Goal: Task Accomplishment & Management: Use online tool/utility

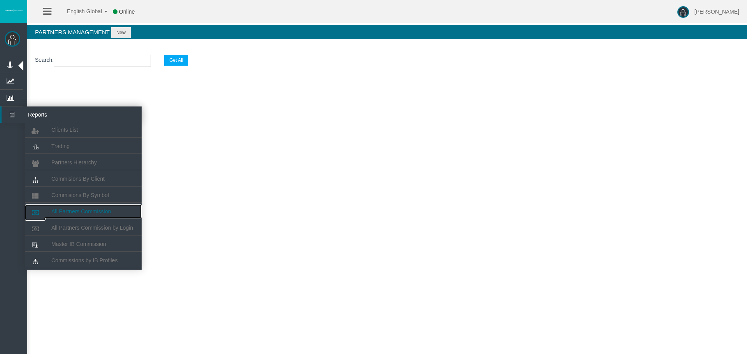
click at [79, 215] on link "All Partners Commission" at bounding box center [83, 212] width 117 height 14
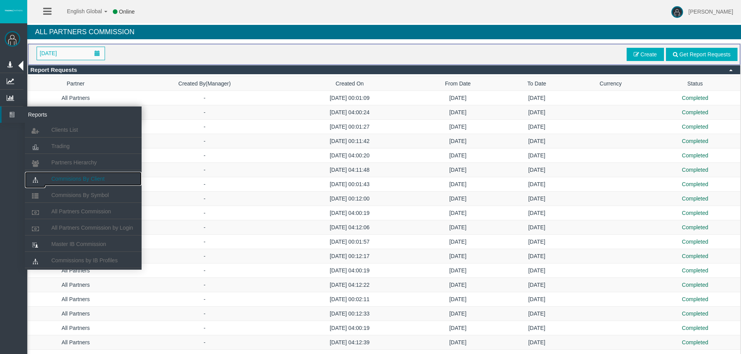
click at [82, 182] on link "Commisions By Client" at bounding box center [83, 179] width 117 height 14
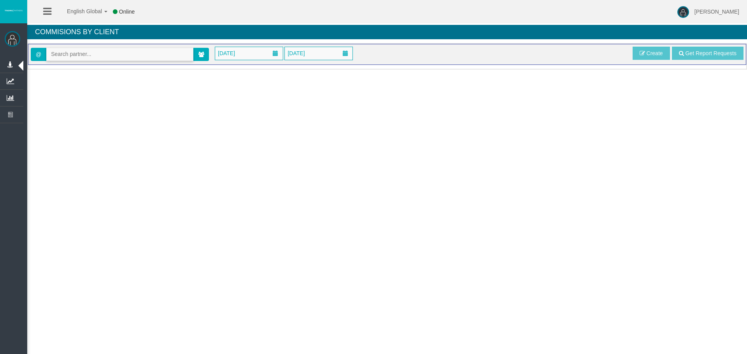
click at [100, 54] on input "text" at bounding box center [120, 54] width 146 height 12
paste input "IB3t4g5"
click at [90, 71] on li "[35183] [PERSON_NAME]" at bounding box center [120, 67] width 146 height 12
type input "[EMAIL_ADDRESS][DOMAIN_NAME]"
drag, startPoint x: 229, startPoint y: 59, endPoint x: 254, endPoint y: 59, distance: 24.9
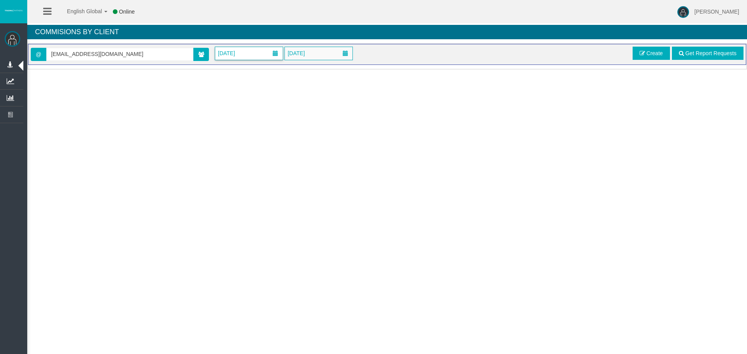
click at [228, 58] on span "[DATE]" at bounding box center [249, 53] width 68 height 13
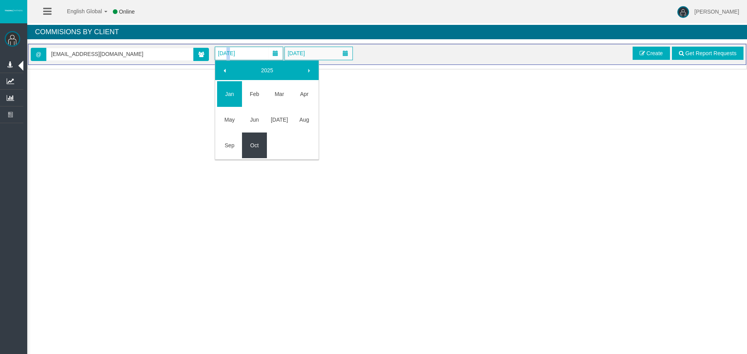
click at [239, 147] on link "Sep" at bounding box center [229, 145] width 25 height 14
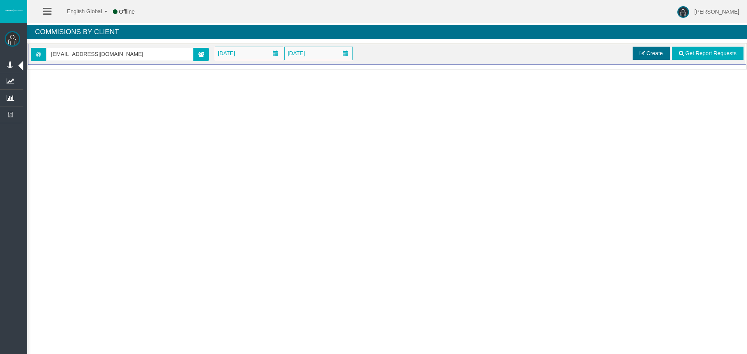
click at [639, 47] on link "Create" at bounding box center [650, 53] width 37 height 13
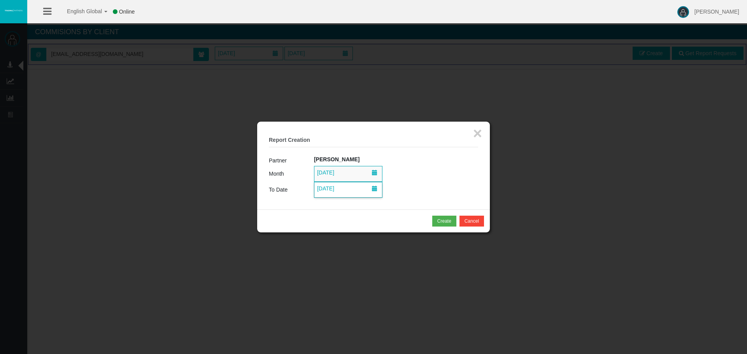
click at [336, 168] on span "[DATE]" at bounding box center [326, 172] width 22 height 11
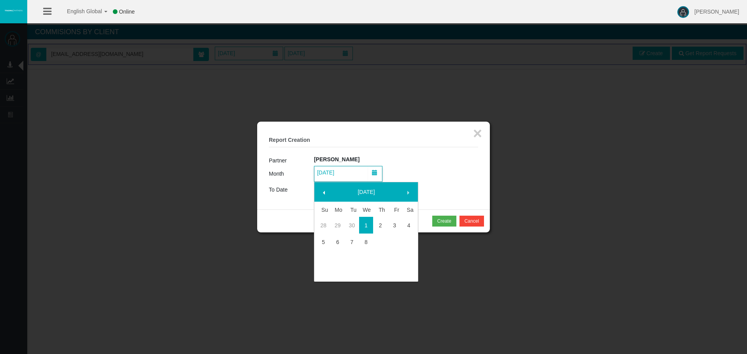
click at [321, 186] on link at bounding box center [324, 192] width 14 height 14
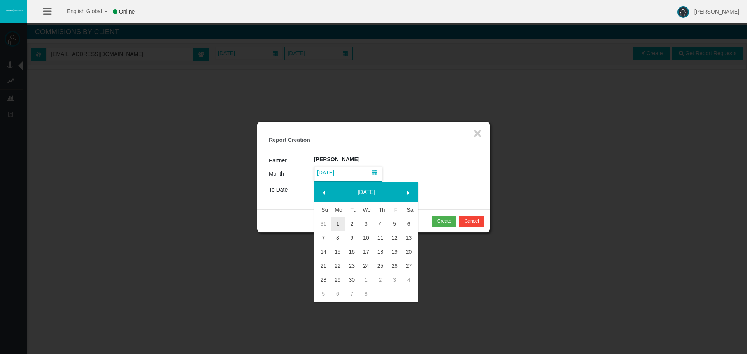
click at [322, 265] on link "21" at bounding box center [323, 266] width 14 height 14
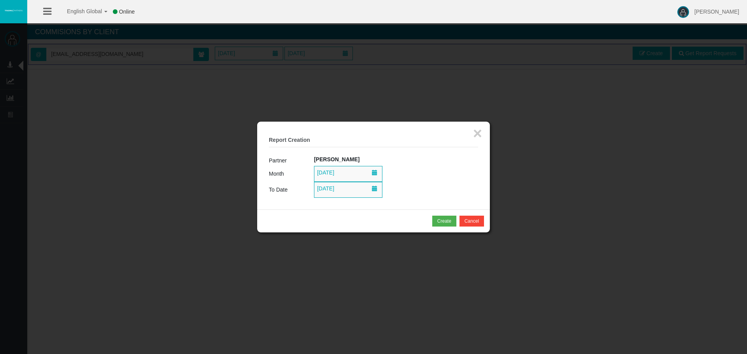
click at [334, 202] on div "× Report Creation Partner [PERSON_NAME] Month [DATE] To Date [DATE]" at bounding box center [373, 166] width 233 height 88
click at [334, 196] on span "[DATE]" at bounding box center [348, 189] width 68 height 15
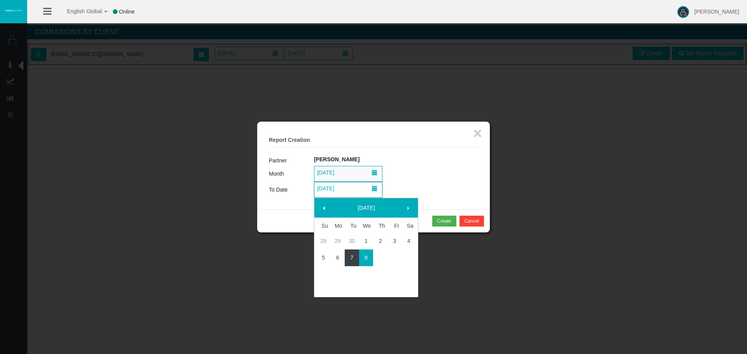
click at [355, 254] on link "7" at bounding box center [352, 258] width 14 height 14
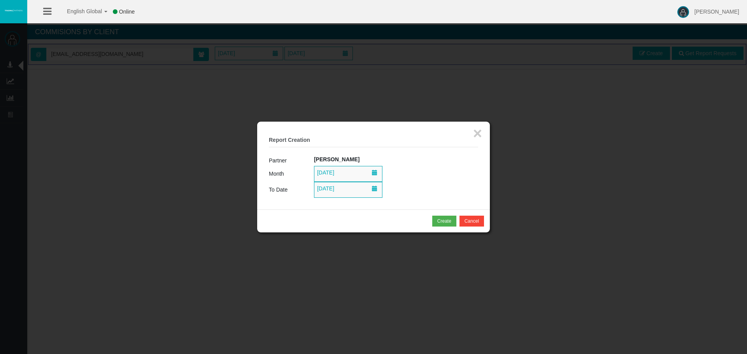
click at [431, 161] on td "[PERSON_NAME]" at bounding box center [396, 160] width 164 height 11
click at [326, 180] on span "[DATE]" at bounding box center [348, 173] width 68 height 15
click at [408, 148] on fieldset "× Report Creation Partner [PERSON_NAME] Month [DATE] To Date [DATE]" at bounding box center [373, 165] width 209 height 65
click at [351, 174] on span "[DATE]" at bounding box center [348, 173] width 68 height 15
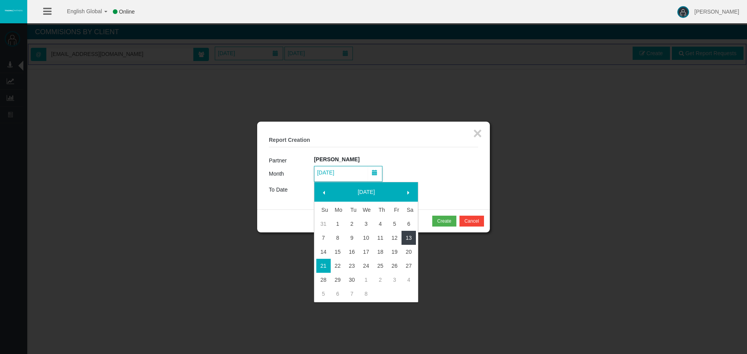
click at [410, 238] on link "13" at bounding box center [408, 238] width 14 height 14
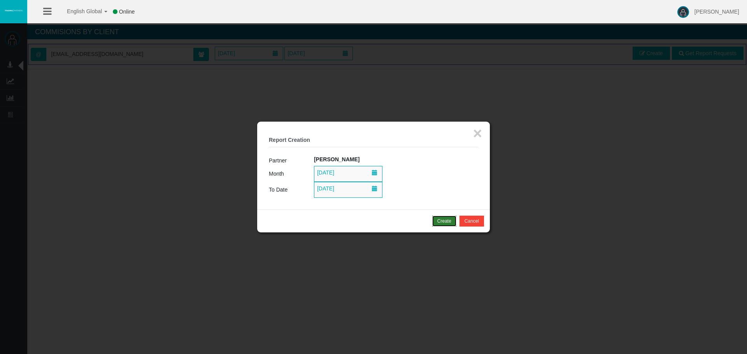
click at [443, 219] on div "Create" at bounding box center [444, 221] width 14 height 7
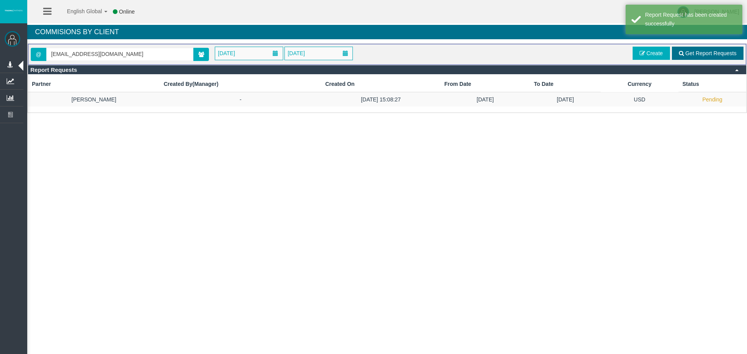
click at [697, 52] on span "Get Report Requests" at bounding box center [710, 53] width 51 height 6
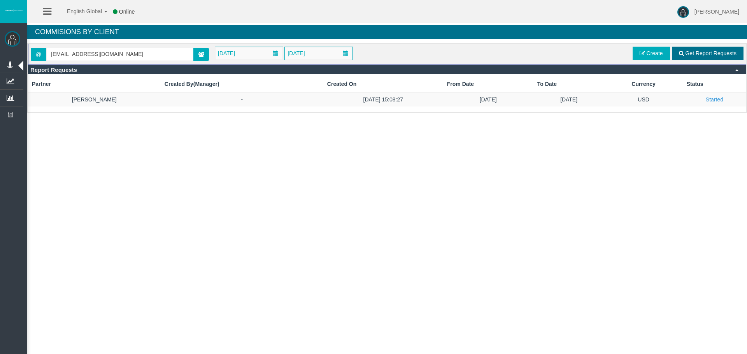
click at [700, 59] on link "Get Report Requests" at bounding box center [708, 53] width 72 height 13
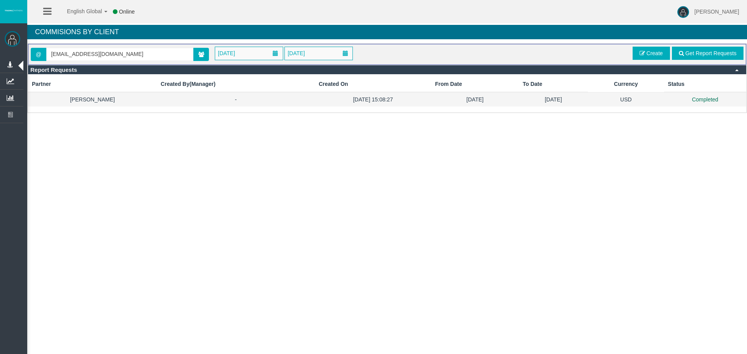
click at [685, 102] on td "Completed" at bounding box center [705, 99] width 82 height 14
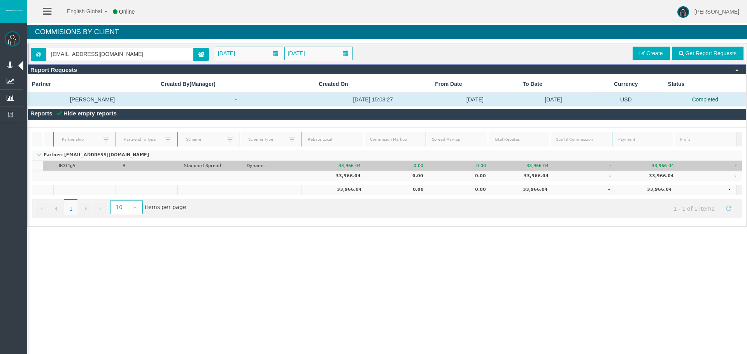
click at [473, 167] on td "0.00" at bounding box center [460, 166] width 63 height 10
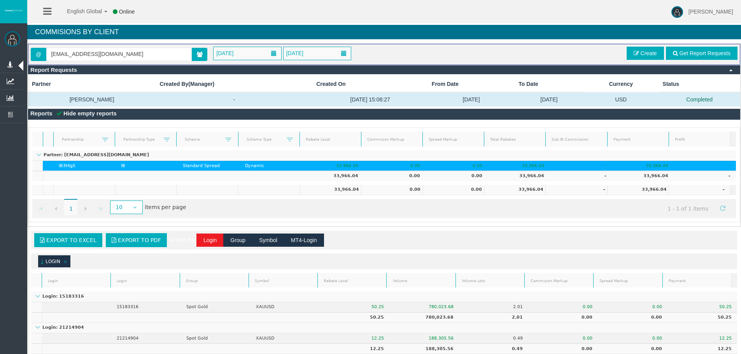
scroll to position [464, 0]
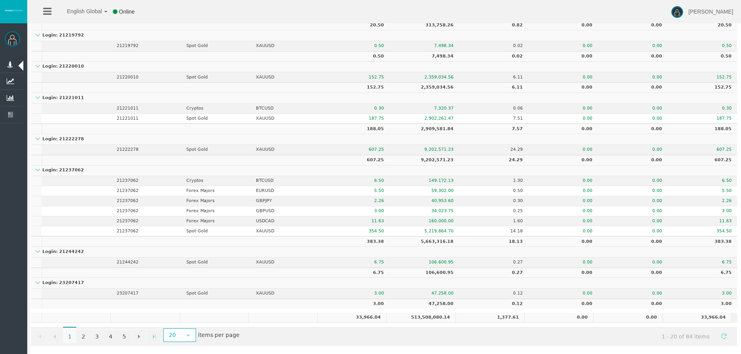
drag, startPoint x: 661, startPoint y: 283, endPoint x: 692, endPoint y: 308, distance: 39.3
click at [661, 283] on td "Login: 23207417" at bounding box center [384, 283] width 706 height 11
drag, startPoint x: 701, startPoint y: 317, endPoint x: 731, endPoint y: 318, distance: 29.6
click at [731, 318] on div "33,966.04 513,508,080.14 1,377.61 0.00 0.00 33,966.04" at bounding box center [384, 318] width 706 height 10
copy table "33,966.04 513,508,080.14 1,377.61 0.00 0.00"
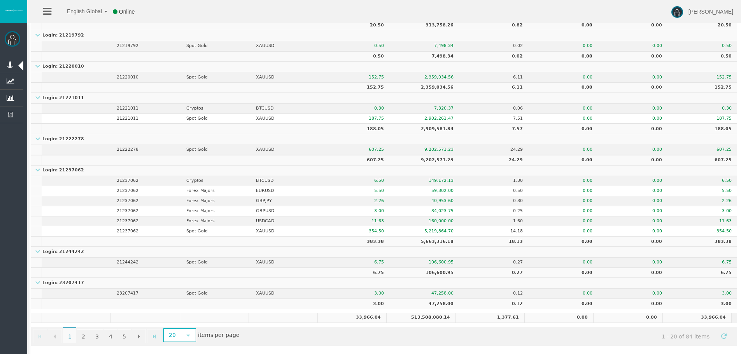
drag, startPoint x: 324, startPoint y: 302, endPoint x: 406, endPoint y: 321, distance: 84.5
click at [324, 303] on td "3.00" at bounding box center [355, 304] width 70 height 10
click at [419, 324] on div "Export to Excel Export to PDF Group By Login Group Symbol MT4-Login (sorted asc…" at bounding box center [384, 59] width 714 height 582
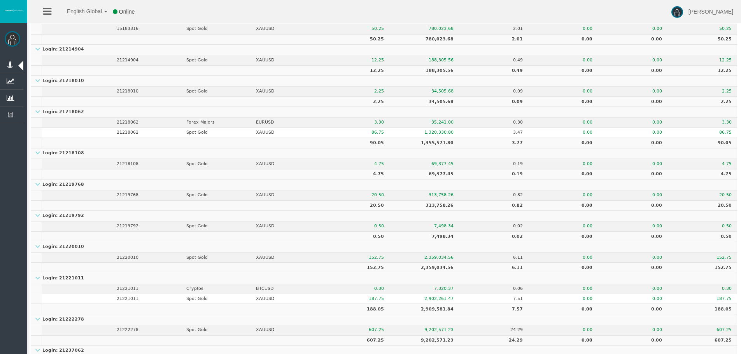
drag, startPoint x: 455, startPoint y: 331, endPoint x: 404, endPoint y: 160, distance: 178.1
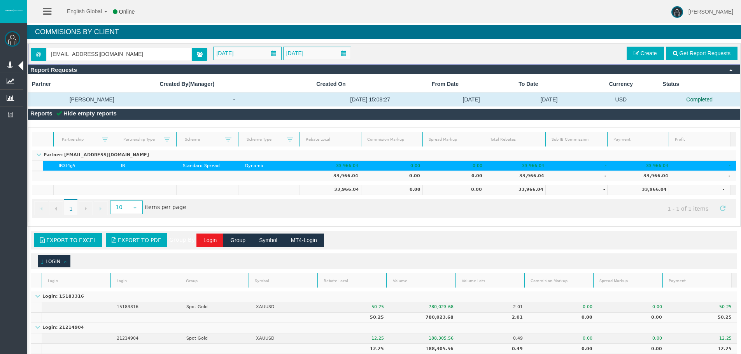
drag, startPoint x: 523, startPoint y: 219, endPoint x: 524, endPoint y: 225, distance: 5.9
click at [523, 222] on div "Partner Partnership Partnership Type Scheme Scheme Type Rebate Local Commision …" at bounding box center [384, 175] width 712 height 95
click at [541, 238] on div "Export to Excel Export to PDF Group By Login Group Symbol MT4-Login" at bounding box center [384, 240] width 706 height 19
click at [644, 52] on span "Create" at bounding box center [649, 53] width 16 height 6
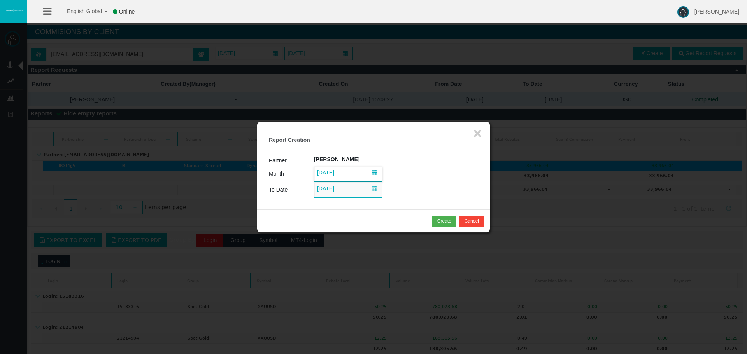
click at [357, 180] on span "[DATE]" at bounding box center [348, 173] width 68 height 15
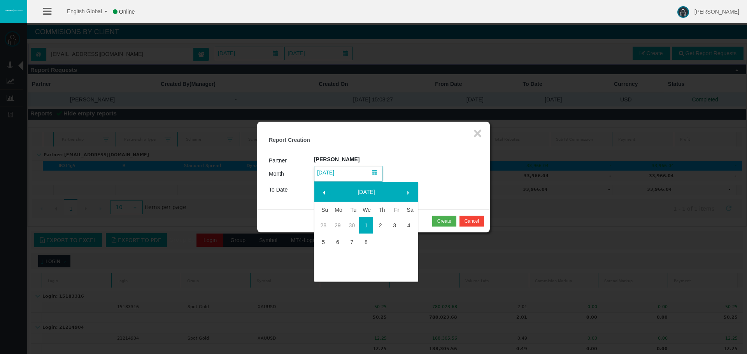
drag, startPoint x: 321, startPoint y: 191, endPoint x: 349, endPoint y: 187, distance: 28.8
click at [321, 191] on span at bounding box center [324, 193] width 6 height 6
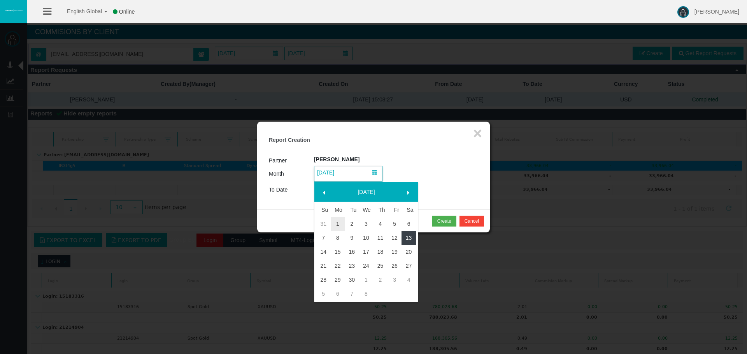
click at [410, 242] on link "13" at bounding box center [408, 238] width 14 height 14
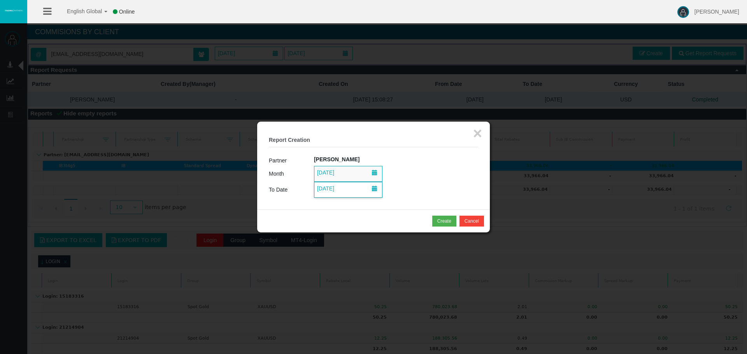
click at [357, 194] on span "[DATE]" at bounding box center [348, 189] width 68 height 15
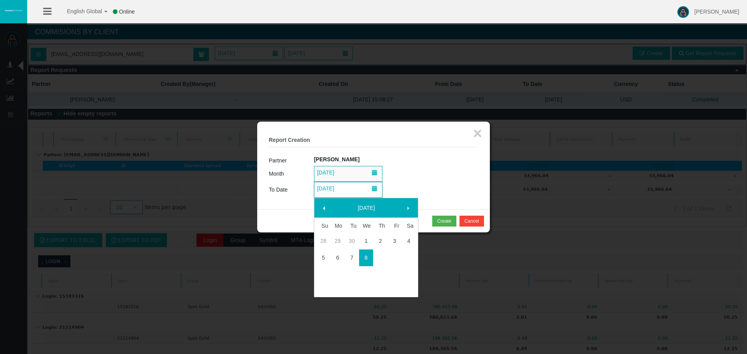
click at [326, 205] on span at bounding box center [324, 208] width 6 height 6
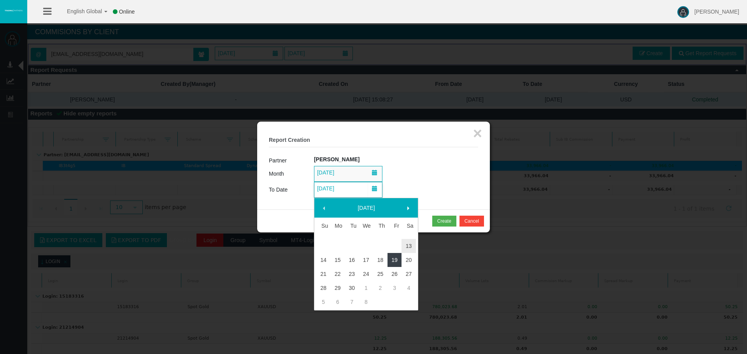
click at [391, 260] on link "19" at bounding box center [394, 260] width 14 height 14
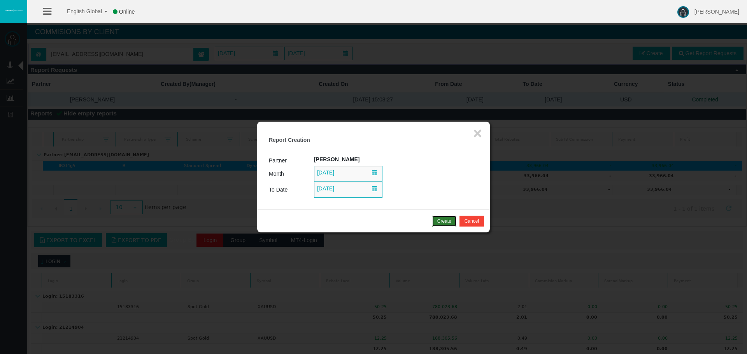
click at [436, 223] on button "Create" at bounding box center [444, 221] width 24 height 11
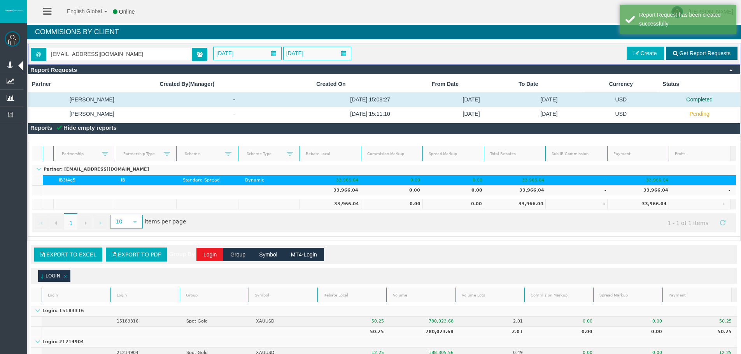
click at [673, 52] on span at bounding box center [675, 53] width 5 height 5
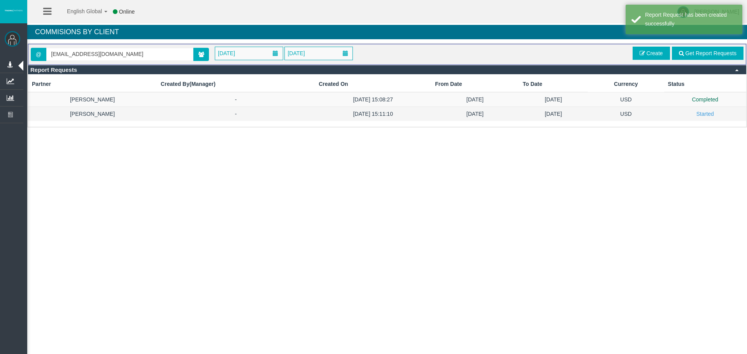
click at [582, 114] on td "[DATE]" at bounding box center [553, 114] width 69 height 14
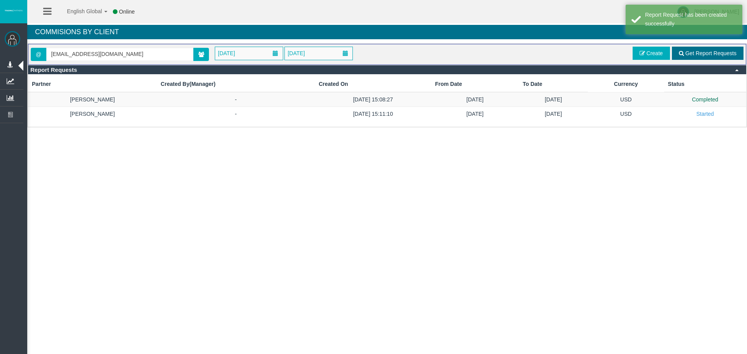
click at [700, 55] on span "Get Report Requests" at bounding box center [710, 53] width 51 height 6
click at [716, 112] on td "Completed" at bounding box center [705, 114] width 82 height 14
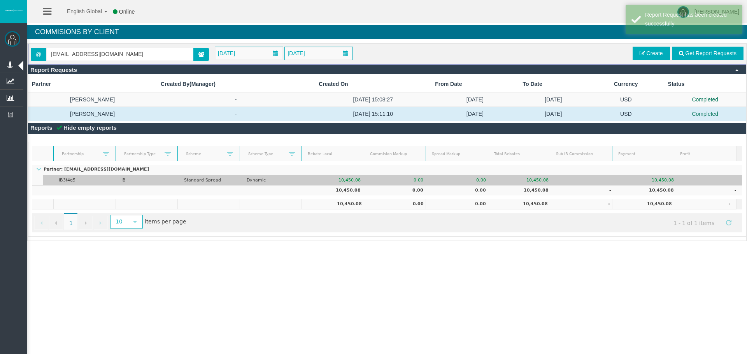
click at [666, 178] on td "10,450.08" at bounding box center [648, 180] width 63 height 10
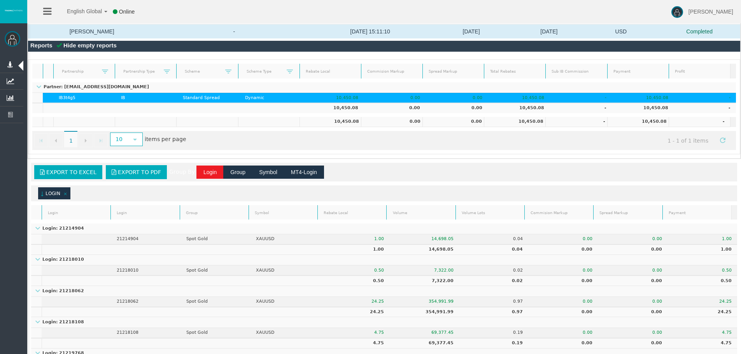
scroll to position [521, 0]
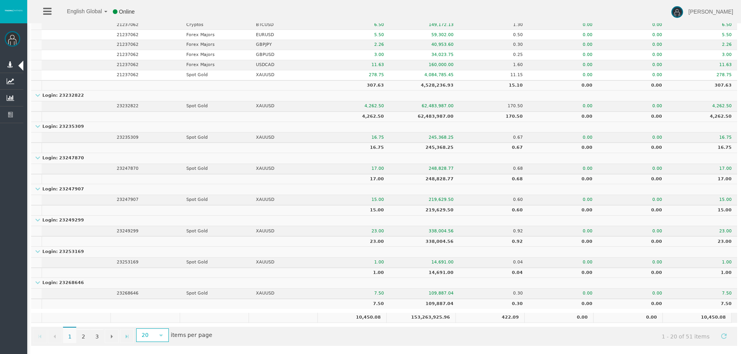
drag, startPoint x: 668, startPoint y: 217, endPoint x: 683, endPoint y: 295, distance: 78.7
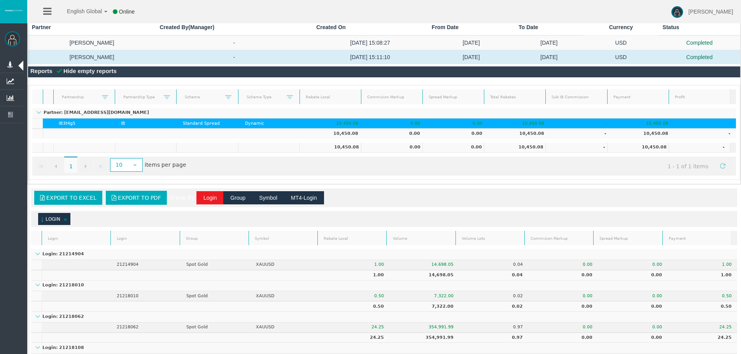
scroll to position [0, 0]
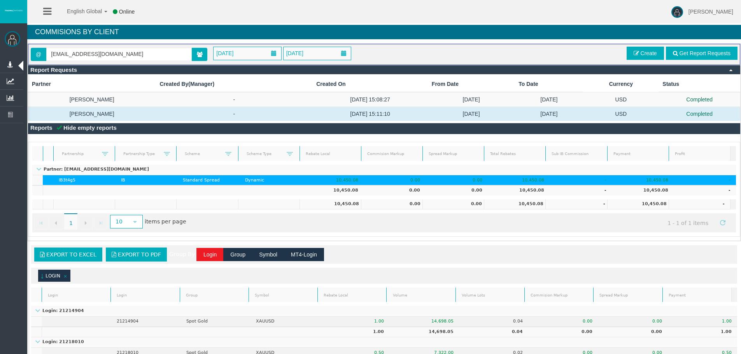
drag, startPoint x: 706, startPoint y: 325, endPoint x: 658, endPoint y: 71, distance: 258.5
click at [648, 50] on link "Create" at bounding box center [645, 53] width 37 height 13
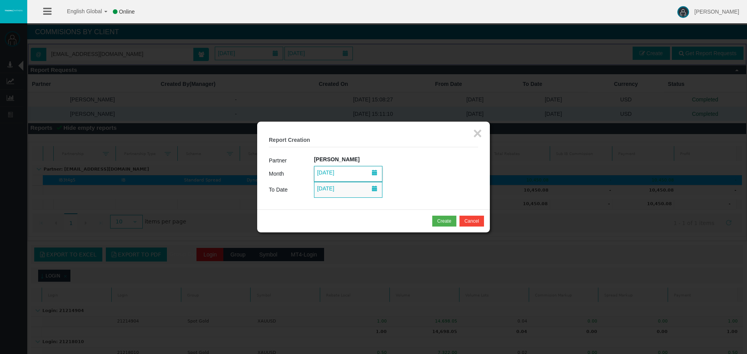
click at [363, 174] on span "[DATE]" at bounding box center [348, 173] width 68 height 15
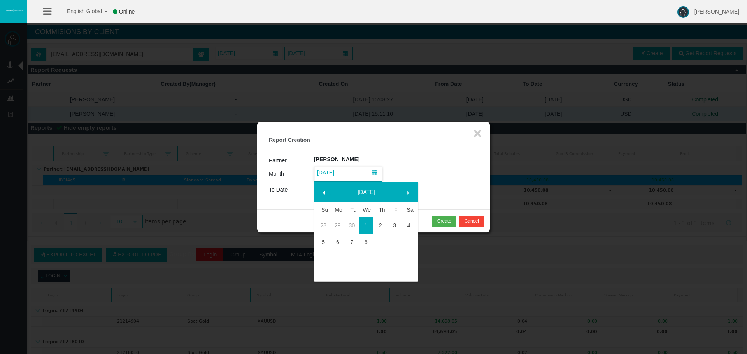
click at [323, 191] on span at bounding box center [324, 193] width 6 height 6
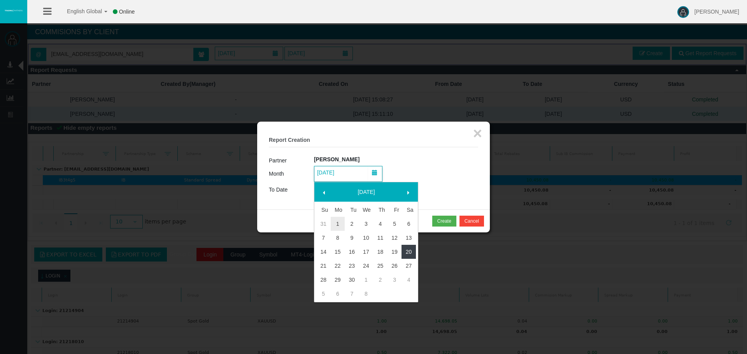
click at [410, 253] on link "20" at bounding box center [408, 252] width 14 height 14
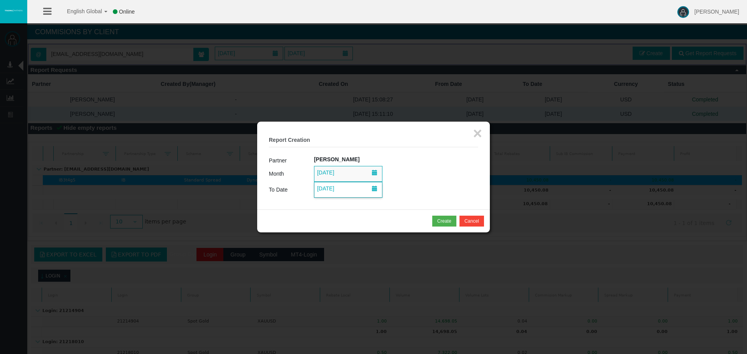
click at [336, 184] on span "[DATE]" at bounding box center [326, 188] width 22 height 11
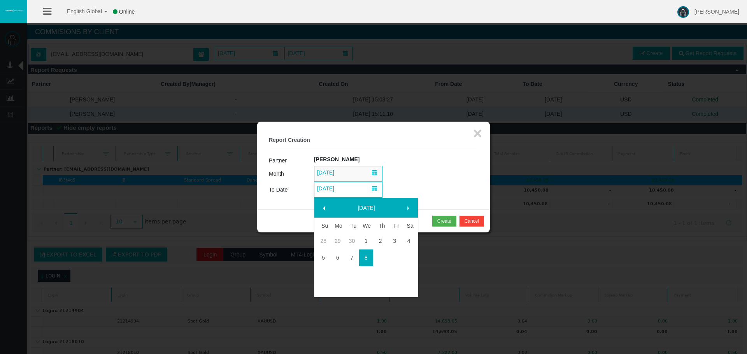
click at [321, 210] on span at bounding box center [324, 208] width 6 height 6
click at [397, 266] on link "26" at bounding box center [394, 266] width 14 height 14
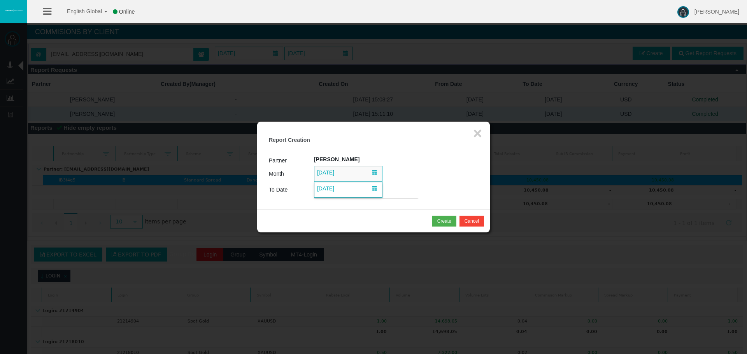
click at [440, 185] on td "[DATE]" at bounding box center [396, 190] width 164 height 16
click at [450, 223] on div "Create" at bounding box center [444, 221] width 14 height 7
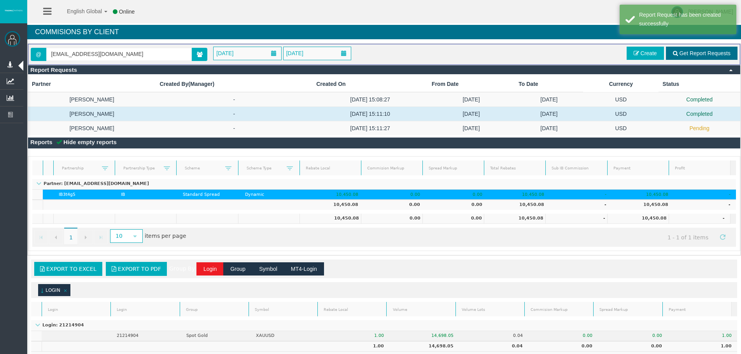
click at [680, 50] on span "Get Report Requests" at bounding box center [704, 53] width 51 height 6
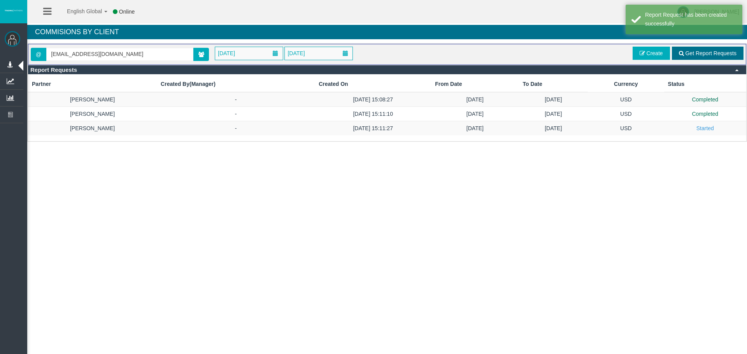
drag, startPoint x: 702, startPoint y: 53, endPoint x: 703, endPoint y: 134, distance: 80.9
click at [702, 53] on span "Get Report Requests" at bounding box center [710, 53] width 51 height 6
click at [645, 127] on td "USD" at bounding box center [626, 128] width 76 height 14
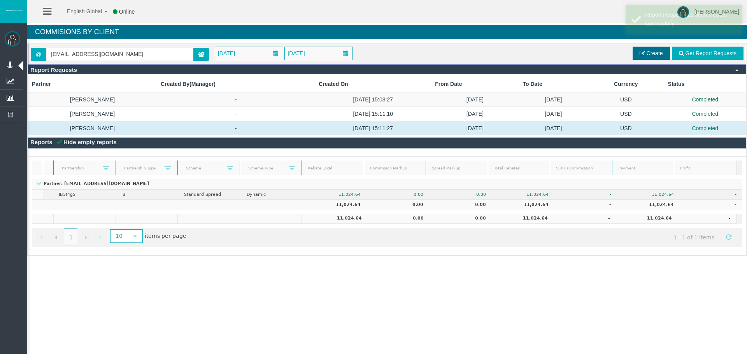
click at [652, 50] on span "Create" at bounding box center [654, 53] width 16 height 6
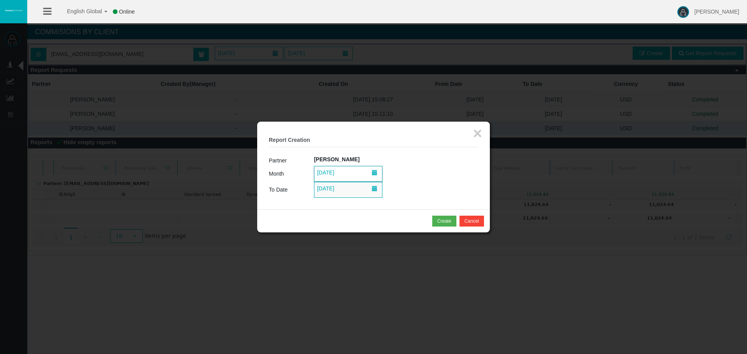
click at [336, 174] on span "[DATE]" at bounding box center [326, 172] width 22 height 11
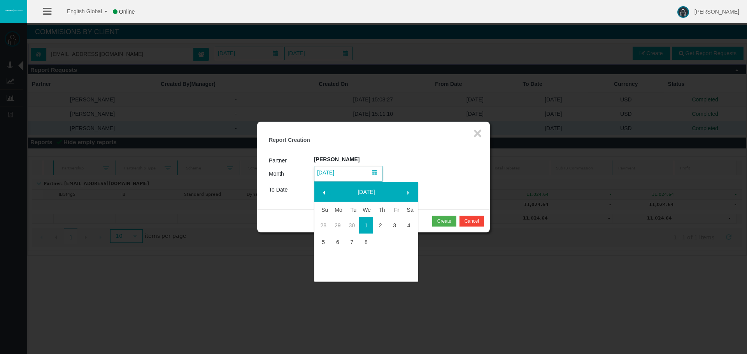
click at [328, 189] on link at bounding box center [324, 192] width 14 height 14
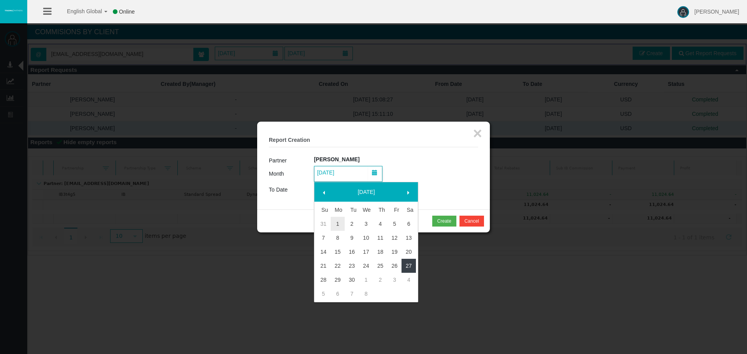
click at [411, 266] on link "27" at bounding box center [408, 266] width 14 height 14
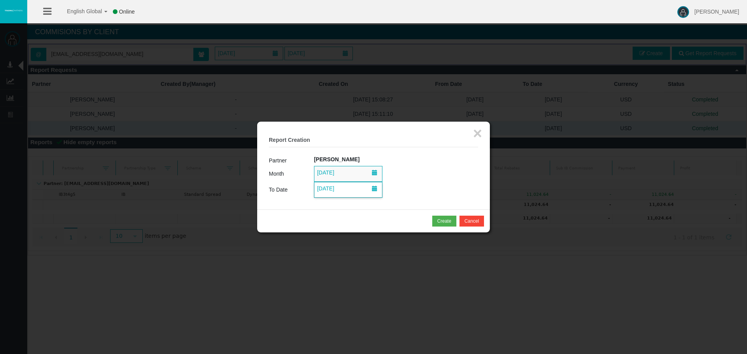
click at [357, 194] on span "[DATE]" at bounding box center [348, 189] width 68 height 15
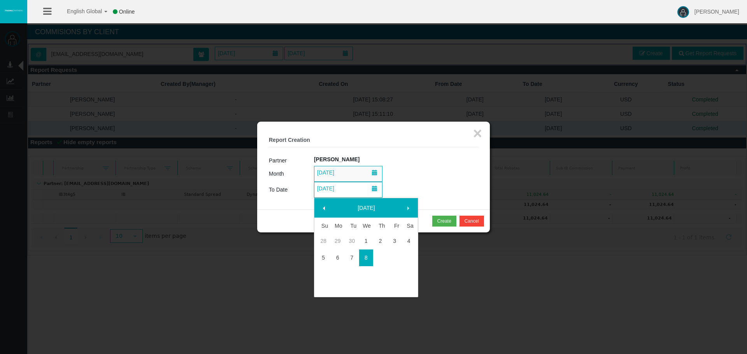
click at [324, 206] on span at bounding box center [324, 208] width 6 height 6
drag, startPoint x: 396, startPoint y: 273, endPoint x: 403, endPoint y: 218, distance: 55.6
click at [396, 273] on link "3" at bounding box center [394, 274] width 14 height 14
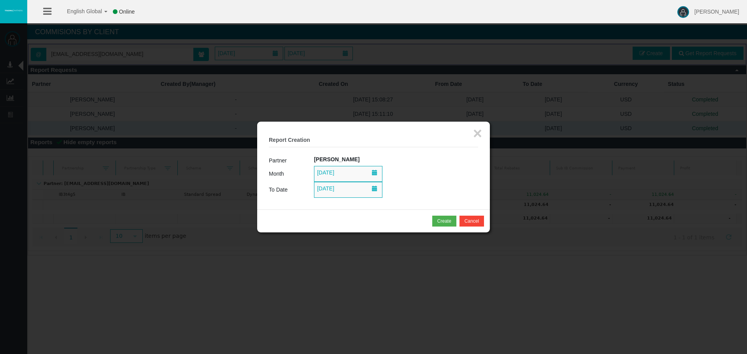
click at [417, 186] on td "[DATE]" at bounding box center [396, 190] width 164 height 16
click at [437, 218] on div "Create" at bounding box center [444, 221] width 14 height 7
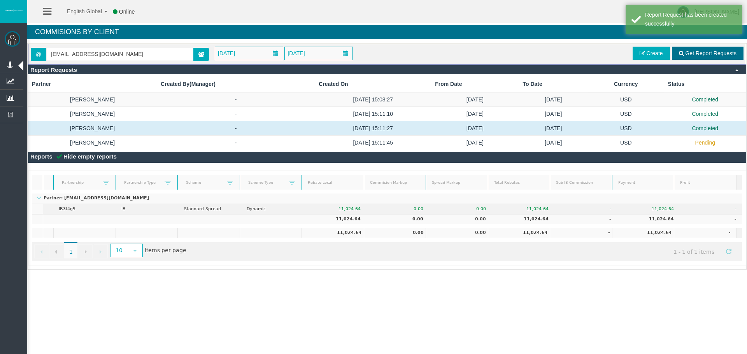
click at [709, 57] on link "Get Report Requests" at bounding box center [708, 53] width 72 height 13
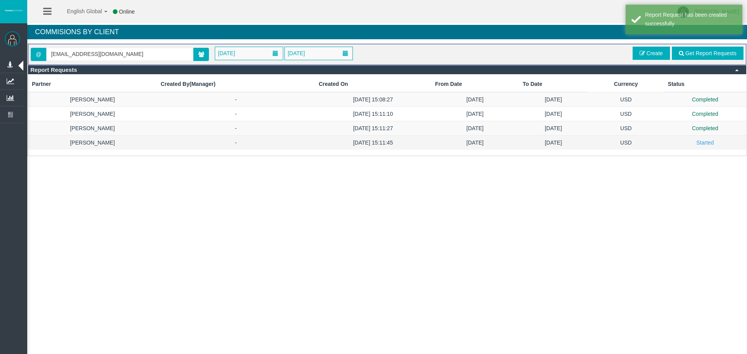
click at [599, 147] on td "USD" at bounding box center [626, 143] width 76 height 14
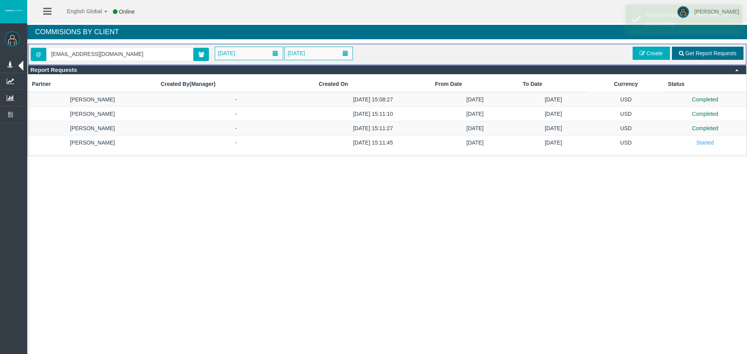
click at [716, 54] on span "Get Report Requests" at bounding box center [710, 53] width 51 height 6
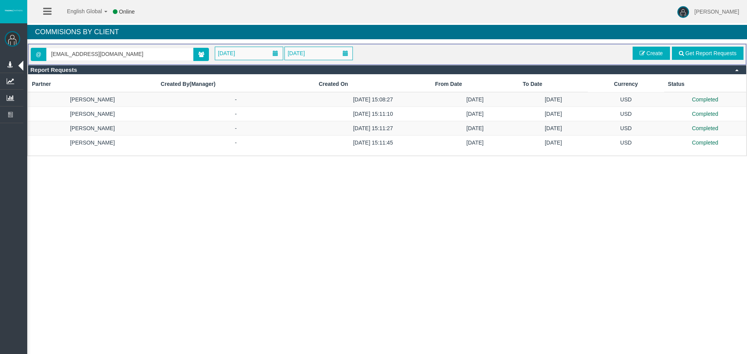
click at [707, 145] on div "Loading... @ [EMAIL_ADDRESS][DOMAIN_NAME] [DATE] [DATE] Get Report Requests Cre…" at bounding box center [387, 99] width 720 height 113
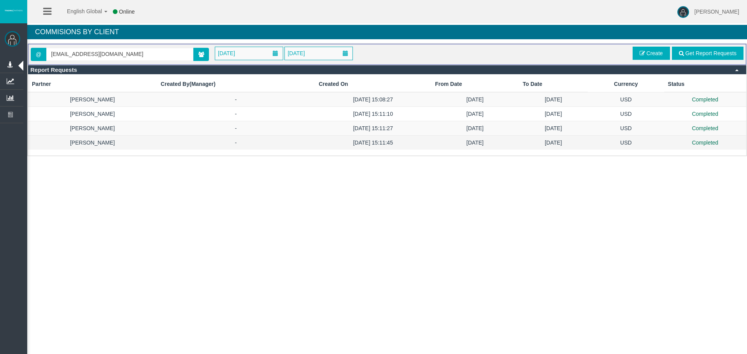
drag, startPoint x: 671, startPoint y: 142, endPoint x: 671, endPoint y: 181, distance: 39.3
click at [671, 142] on td "Completed" at bounding box center [705, 143] width 82 height 14
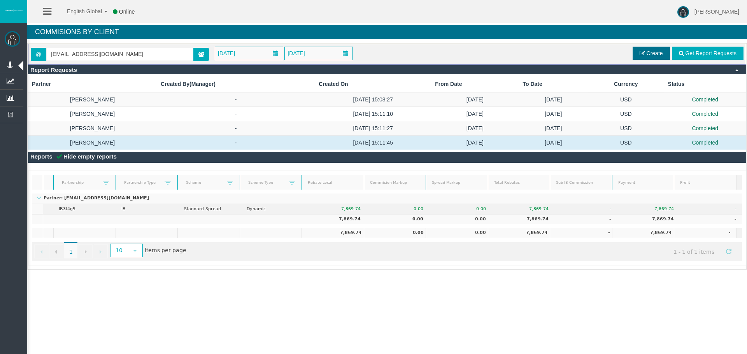
click at [662, 52] on span "Create" at bounding box center [654, 53] width 16 height 6
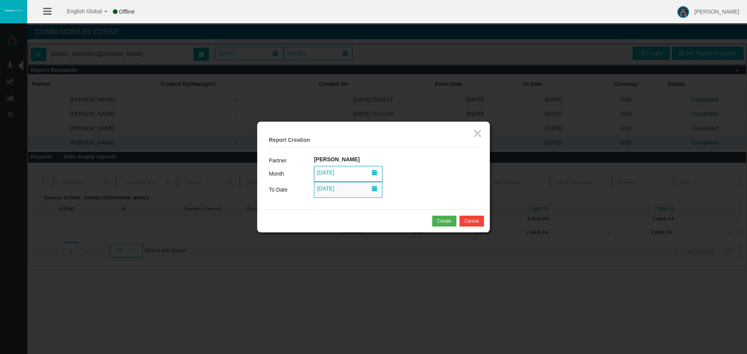
click at [354, 173] on span "[DATE]" at bounding box center [348, 173] width 68 height 15
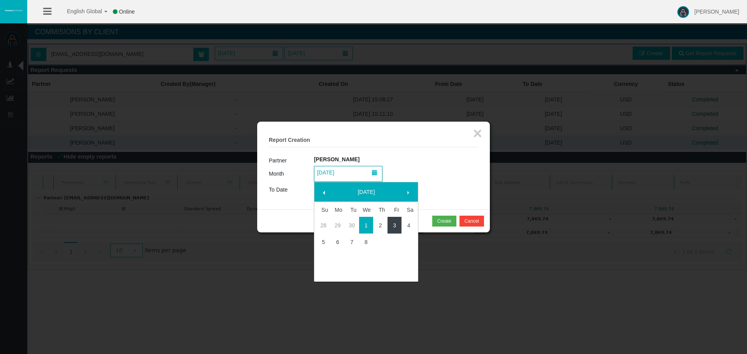
drag, startPoint x: 390, startPoint y: 226, endPoint x: 405, endPoint y: 223, distance: 15.6
click at [405, 223] on tr "28 29 30 1 2 3 4" at bounding box center [366, 225] width 100 height 17
click at [405, 223] on link "4" at bounding box center [408, 226] width 14 height 14
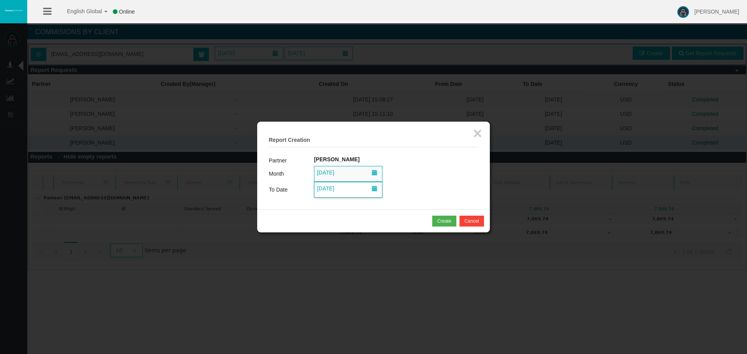
click at [336, 189] on span "[DATE]" at bounding box center [326, 188] width 22 height 11
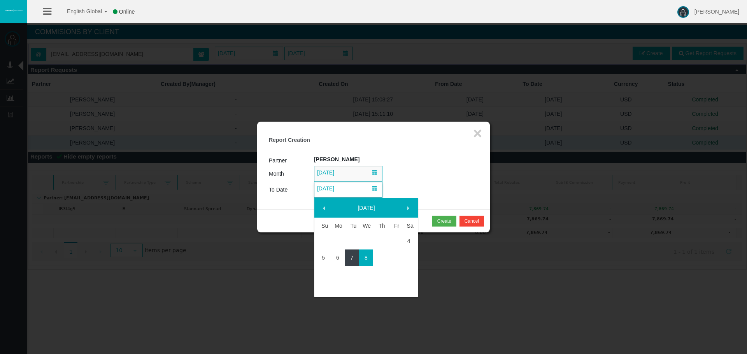
click at [351, 259] on link "7" at bounding box center [352, 258] width 14 height 14
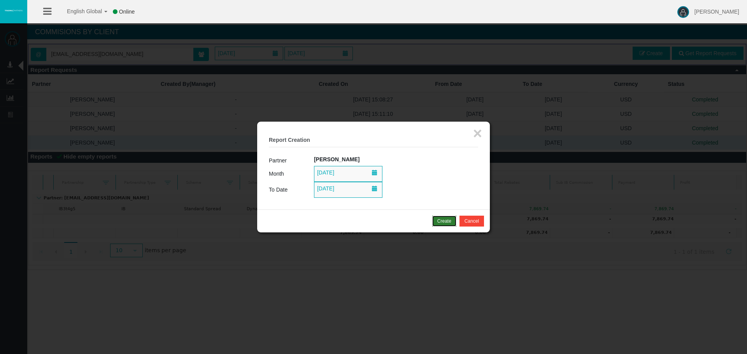
click at [440, 220] on div "Create" at bounding box center [444, 221] width 14 height 7
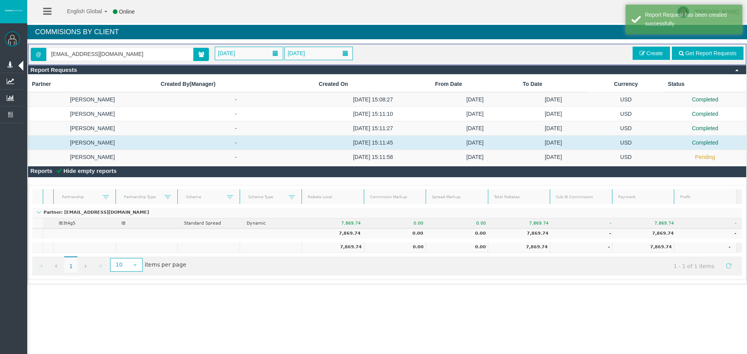
click at [693, 47] on link "Get Report Requests" at bounding box center [708, 53] width 72 height 13
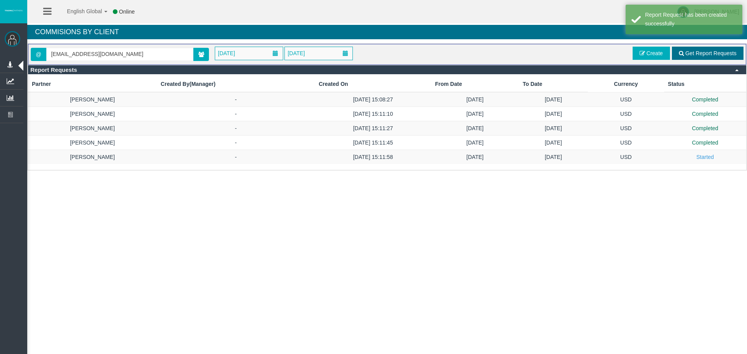
click at [725, 54] on span "Get Report Requests" at bounding box center [710, 53] width 51 height 6
drag, startPoint x: 626, startPoint y: 154, endPoint x: 622, endPoint y: 57, distance: 96.9
click at [626, 154] on td "USD" at bounding box center [626, 157] width 76 height 14
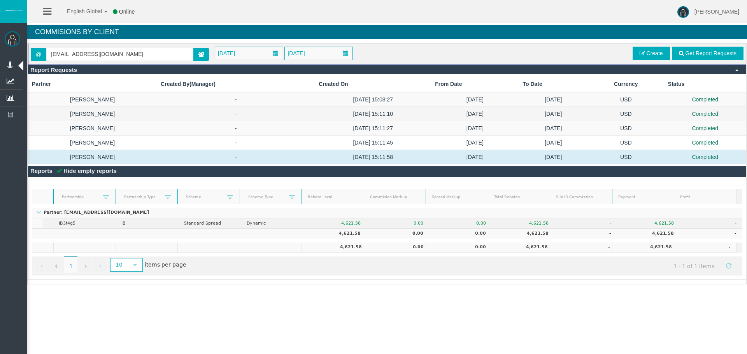
click at [571, 120] on td "[DATE]" at bounding box center [553, 114] width 69 height 14
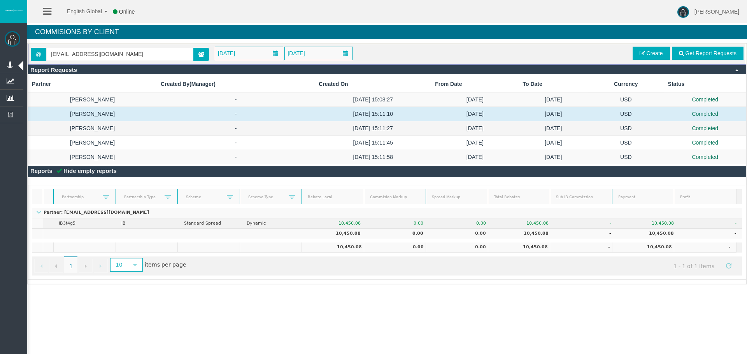
click at [573, 126] on td "[DATE]" at bounding box center [553, 128] width 69 height 14
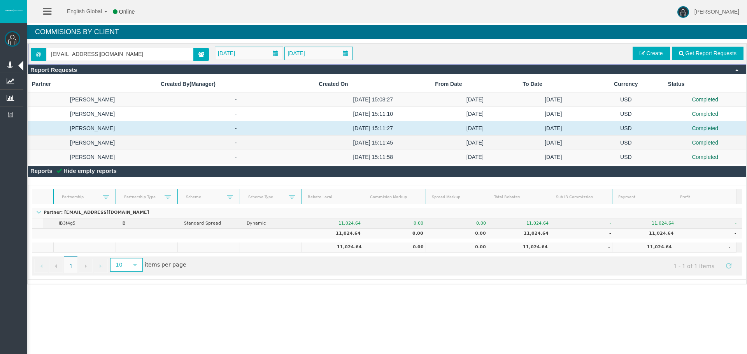
click at [564, 138] on td "[DATE]" at bounding box center [553, 143] width 69 height 14
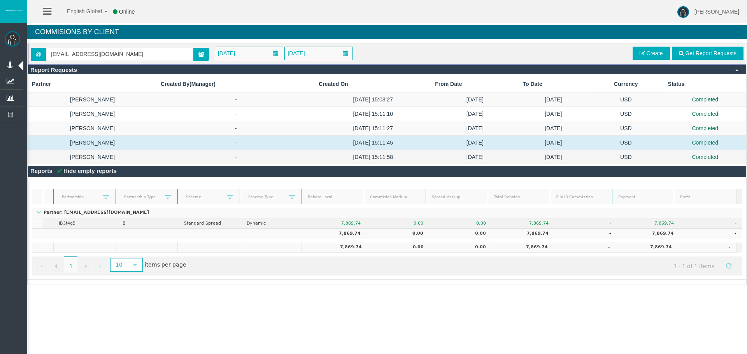
click at [560, 156] on td "[DATE]" at bounding box center [553, 157] width 69 height 14
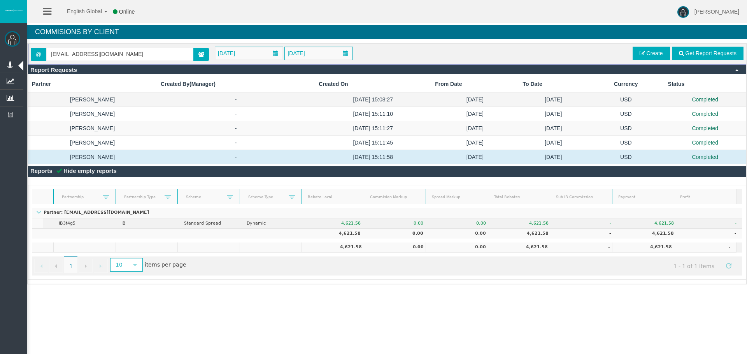
click at [513, 104] on td "[DATE]" at bounding box center [475, 99] width 88 height 15
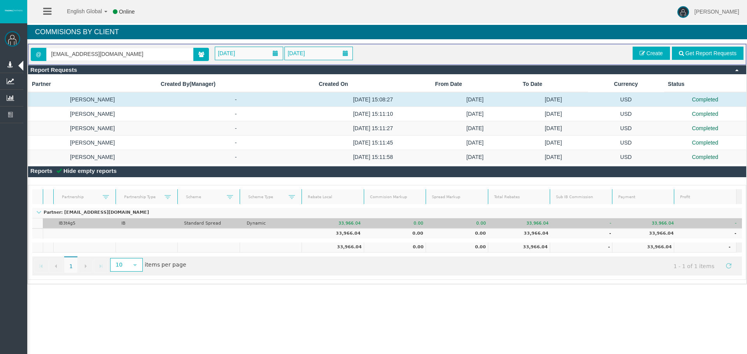
click at [185, 219] on td "Standard Spread" at bounding box center [210, 224] width 63 height 10
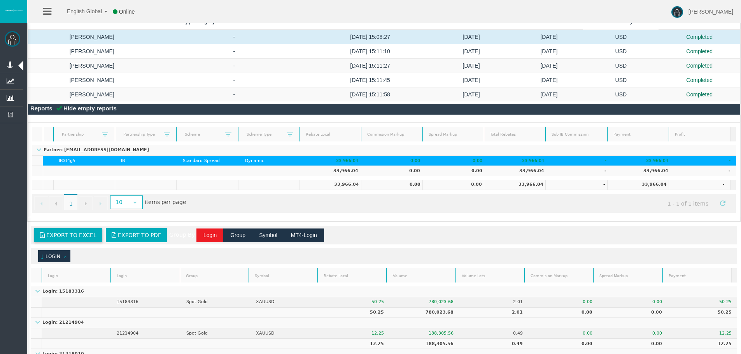
drag, startPoint x: 82, startPoint y: 237, endPoint x: 119, endPoint y: 224, distance: 38.4
click at [82, 237] on link "Export to Excel" at bounding box center [68, 235] width 68 height 14
